Goal: Task Accomplishment & Management: Use online tool/utility

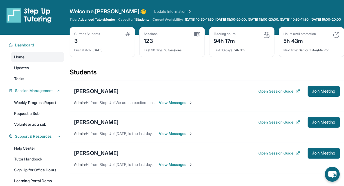
click at [99, 125] on div "[PERSON_NAME]" at bounding box center [96, 122] width 45 height 8
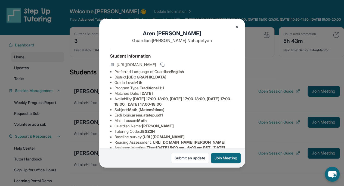
click at [228, 160] on button "Join Meeting" at bounding box center [226, 158] width 30 height 10
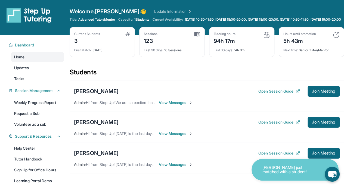
click at [93, 126] on div "[PERSON_NAME]" at bounding box center [96, 122] width 45 height 8
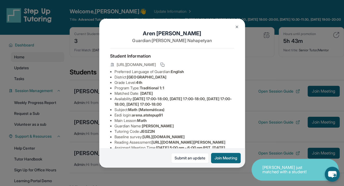
click at [234, 158] on button "Join Meeting" at bounding box center [226, 158] width 30 height 10
